Goal: Task Accomplishment & Management: Use online tool/utility

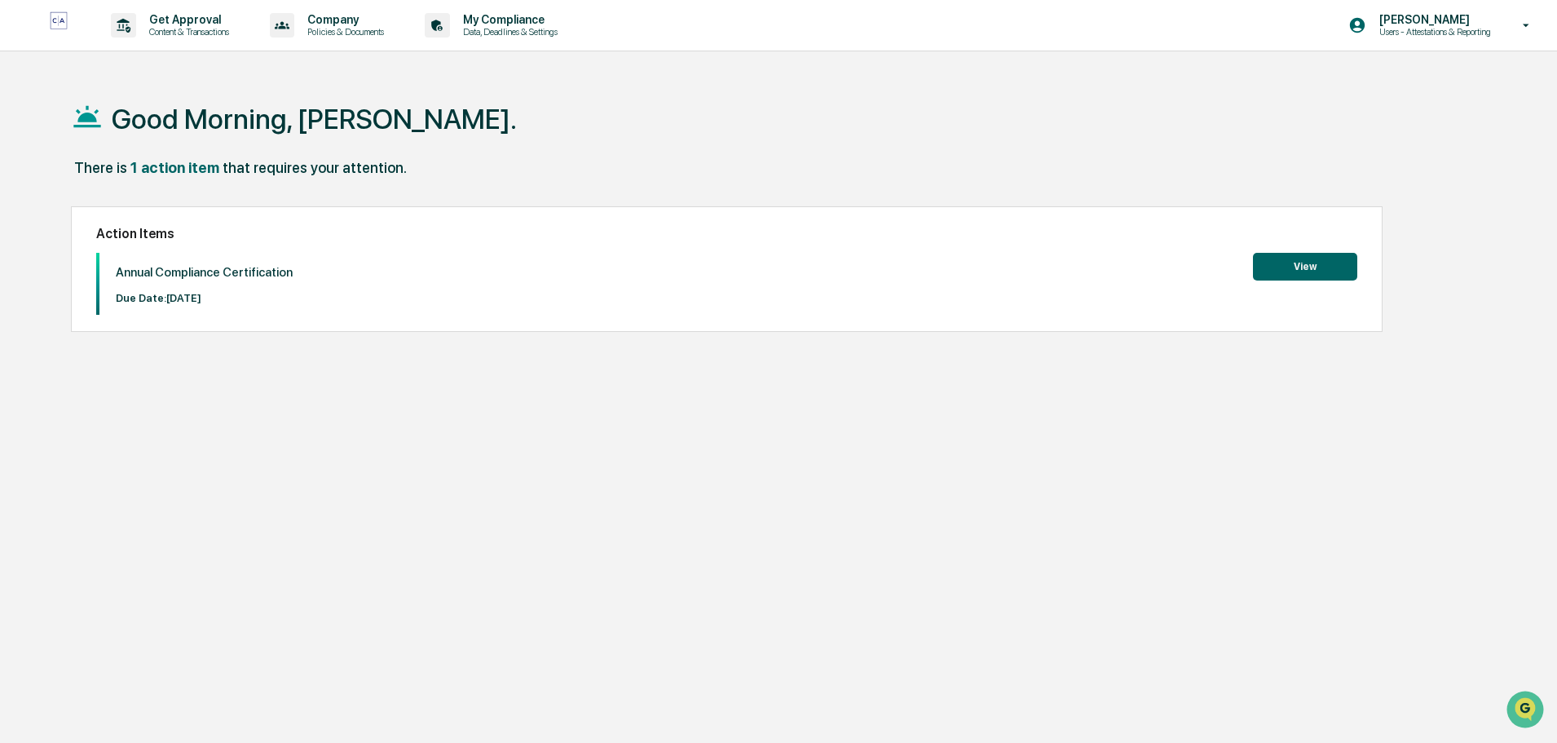
click at [1315, 261] on button "View" at bounding box center [1305, 267] width 104 height 28
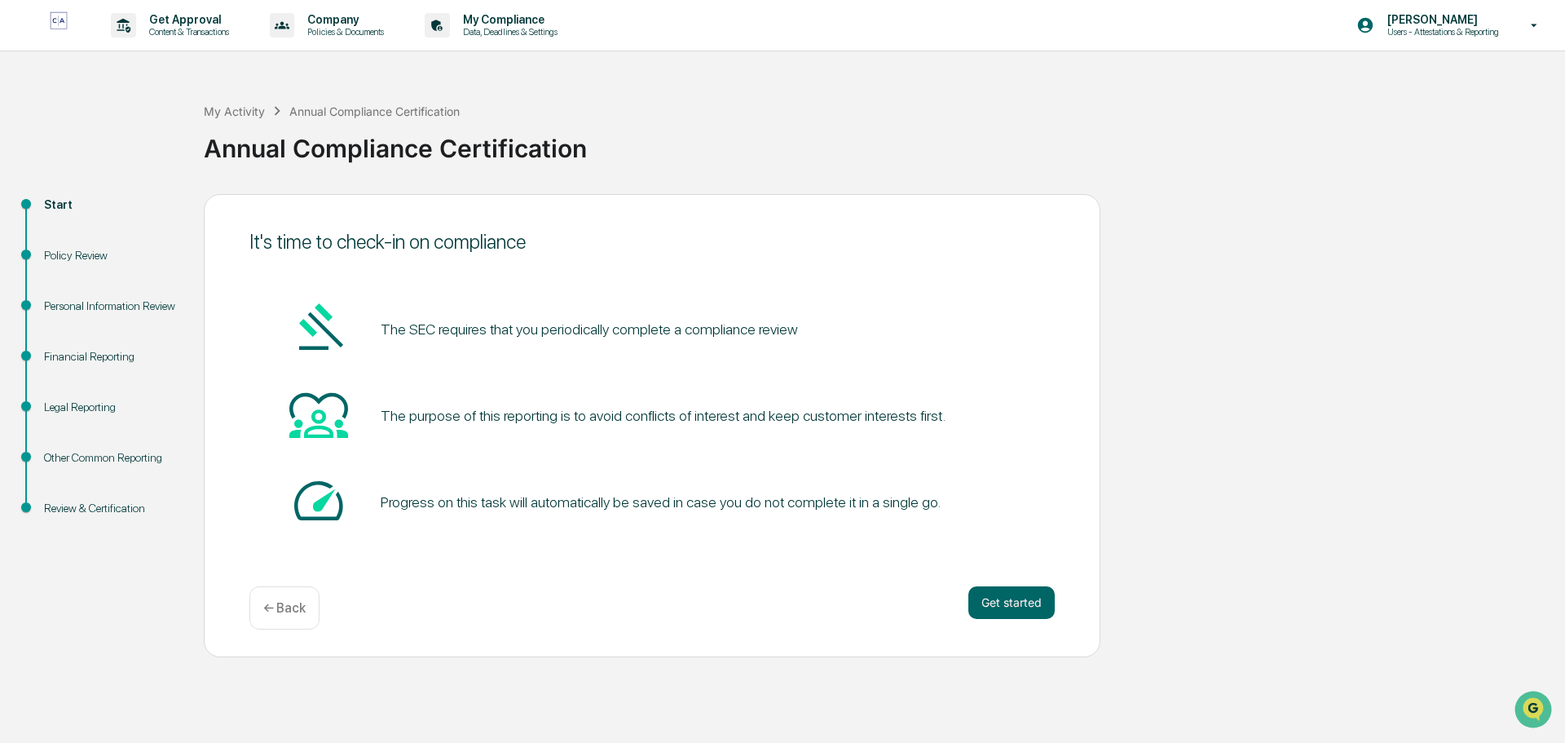
click at [1019, 605] on button "Get started" at bounding box center [1011, 602] width 86 height 33
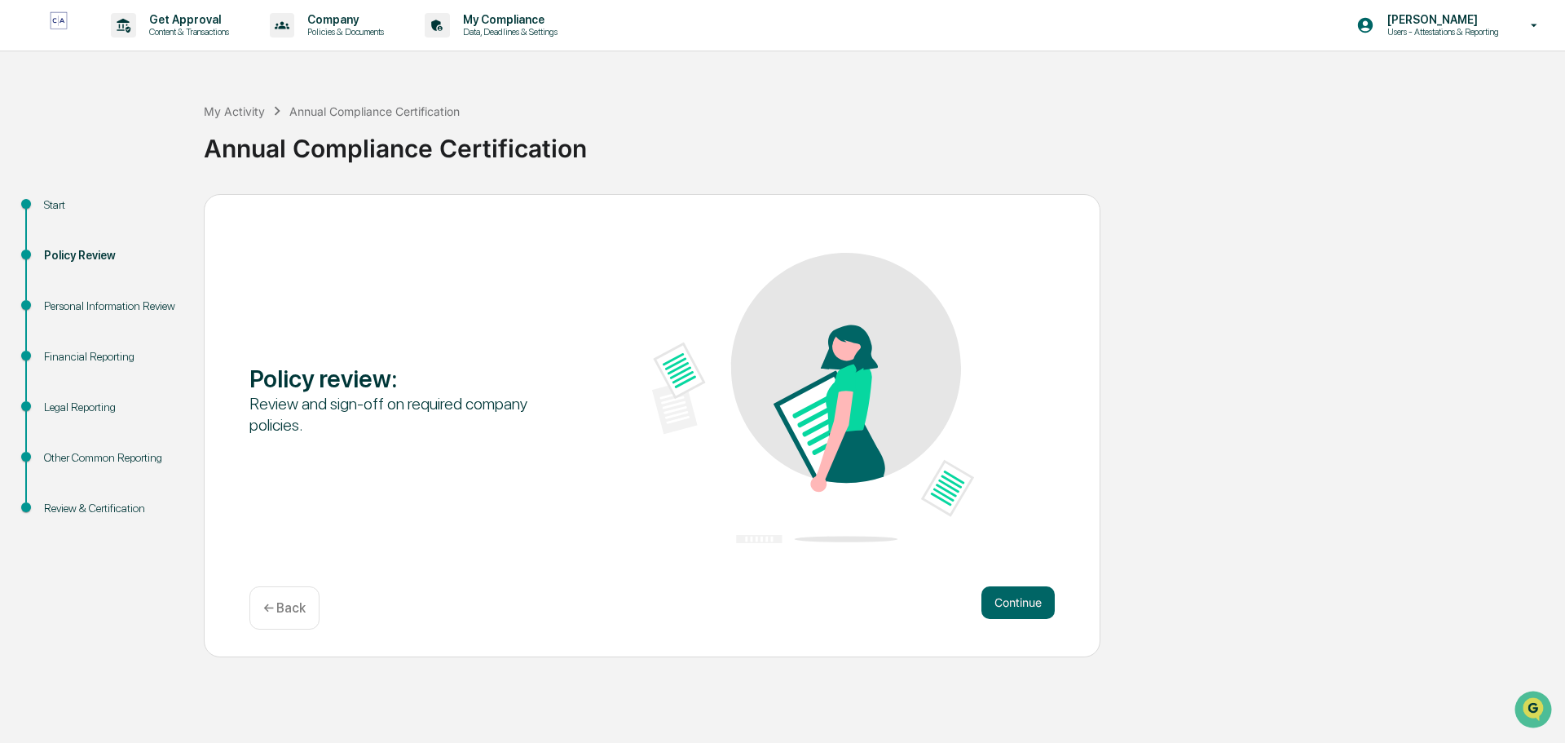
click at [1014, 598] on button "Continue" at bounding box center [1018, 602] width 73 height 33
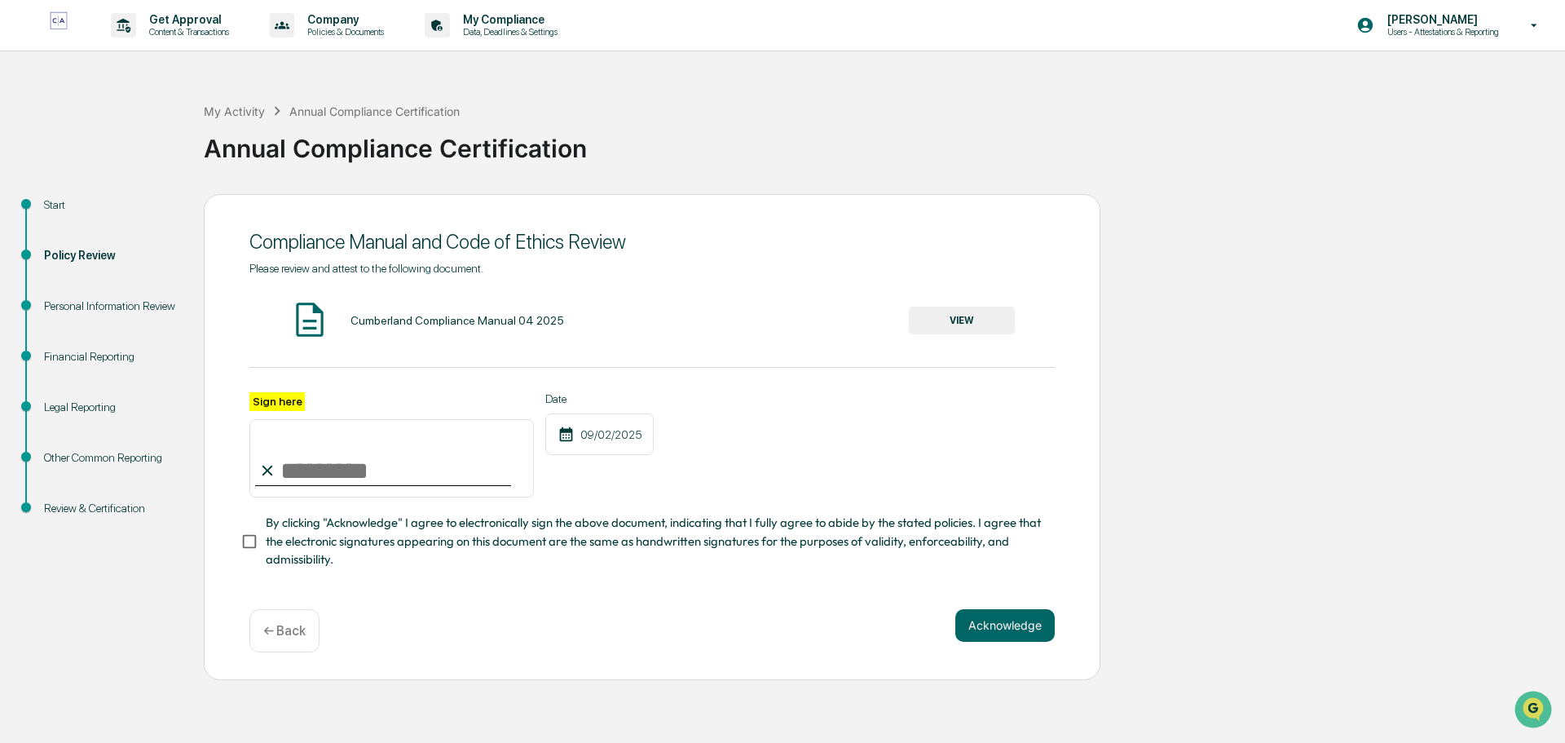
click at [286, 625] on div "← Back" at bounding box center [284, 630] width 70 height 43
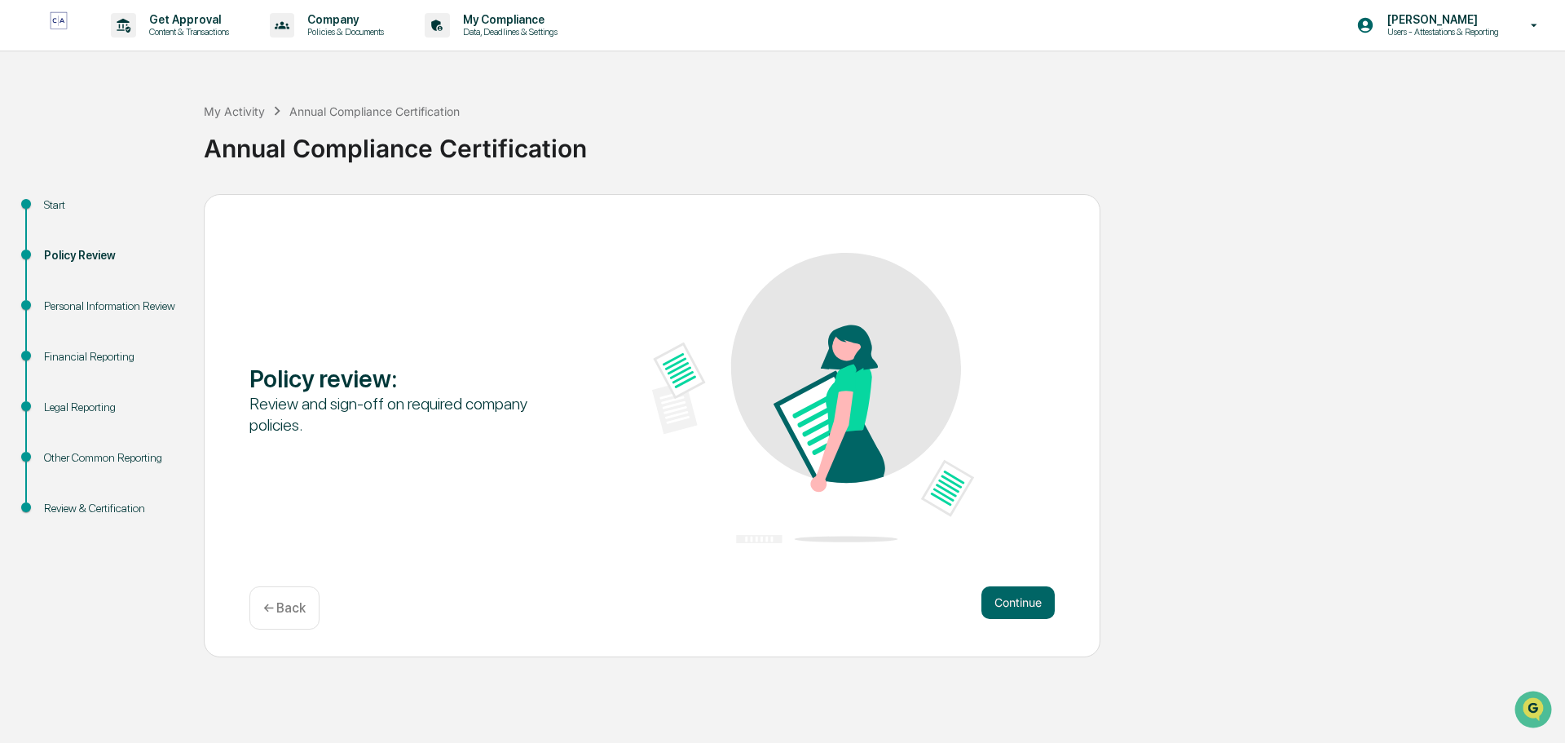
click at [1268, 486] on div "Start Policy Review Personal Information Review Financial Reporting Legal Repor…" at bounding box center [782, 425] width 1549 height 463
click at [288, 612] on p "← Back" at bounding box center [284, 607] width 42 height 15
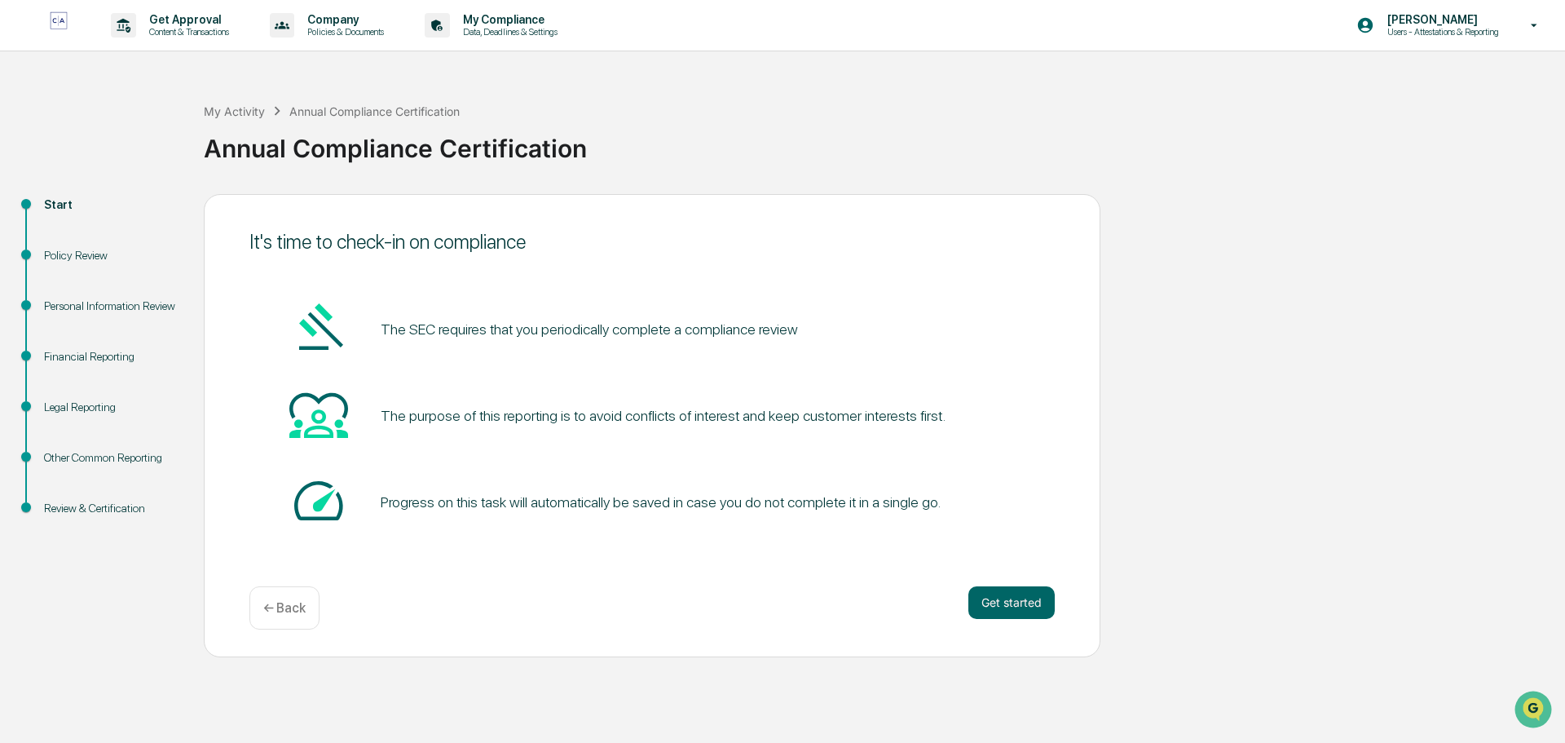
click at [276, 612] on p "← Back" at bounding box center [284, 607] width 42 height 15
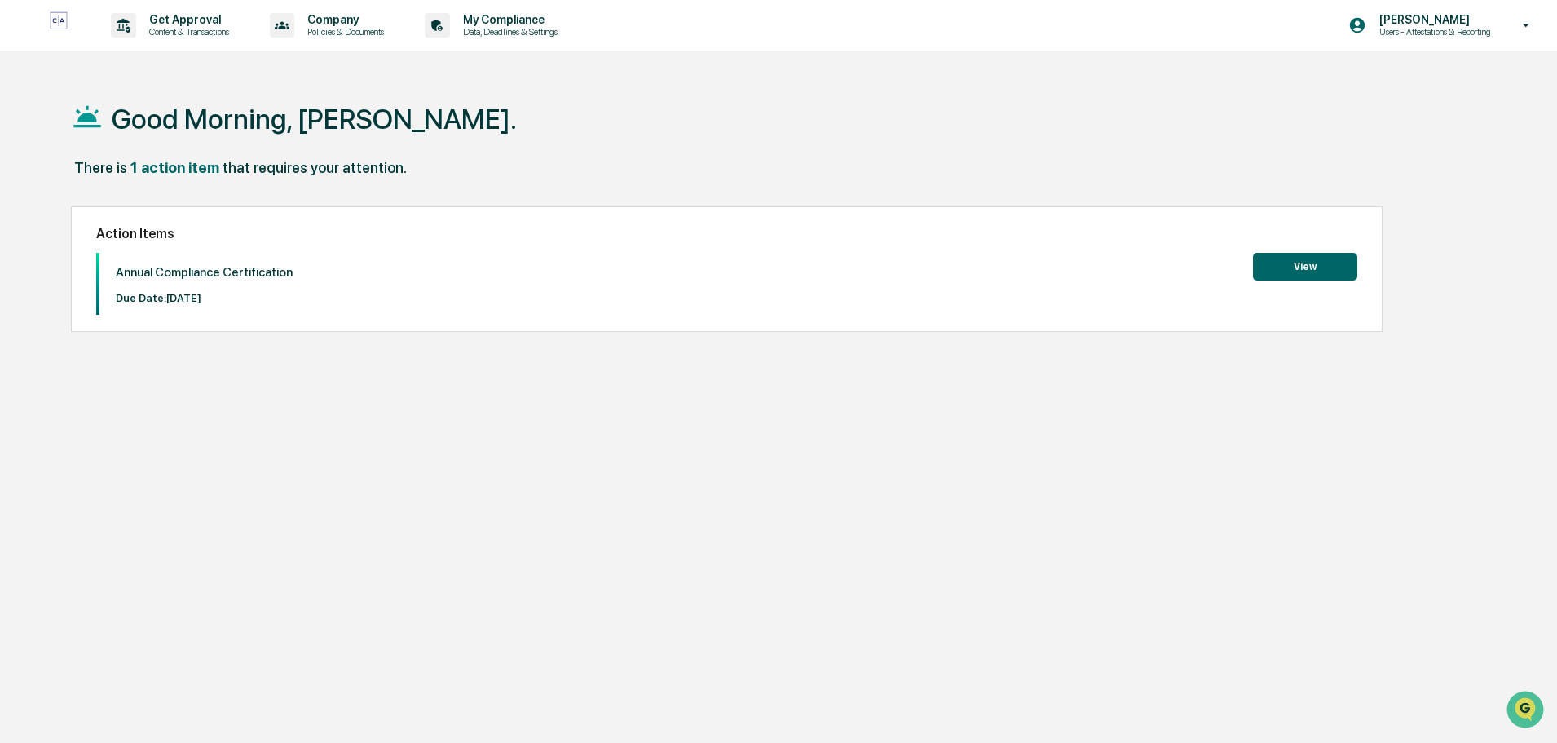
click at [1524, 31] on icon at bounding box center [1526, 25] width 29 height 15
click at [1371, 85] on li "Logout" at bounding box center [1438, 83] width 228 height 30
